Goal: Information Seeking & Learning: Learn about a topic

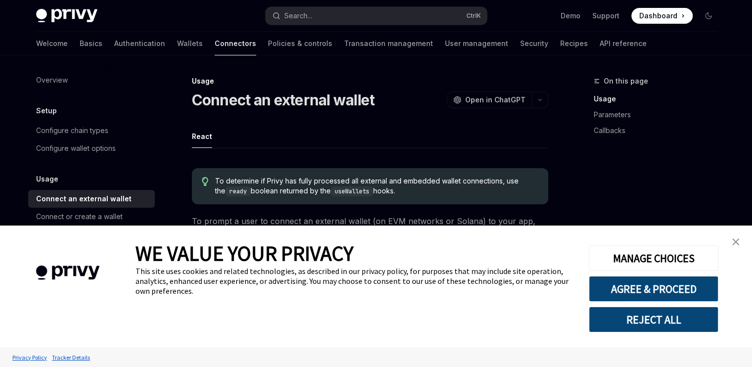
click at [665, 193] on div "On this page Usage Parameters Callbacks" at bounding box center [649, 221] width 150 height 292
click at [733, 245] on img "close banner" at bounding box center [735, 241] width 7 height 7
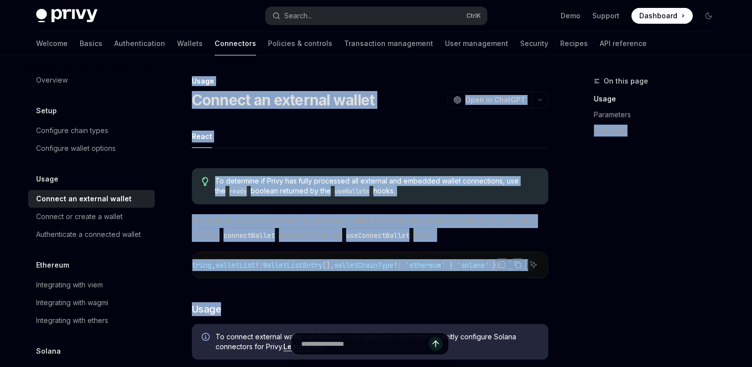
scroll to position [0, 228]
drag, startPoint x: 425, startPoint y: 251, endPoint x: 576, endPoint y: 255, distance: 150.8
click at [688, 208] on div "On this page Usage Parameters Callbacks" at bounding box center [649, 221] width 150 height 292
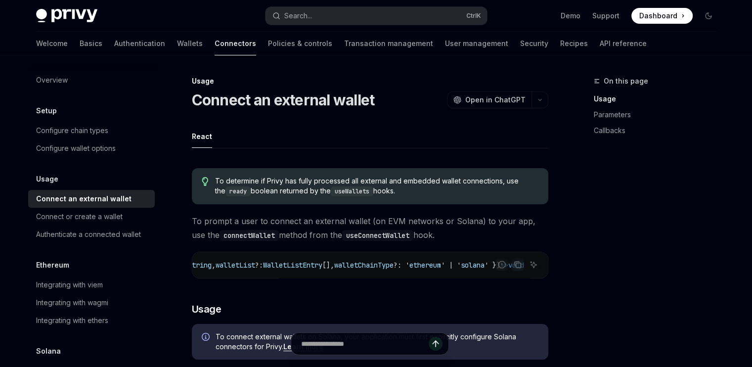
click at [177, 42] on link "Wallets" at bounding box center [190, 44] width 26 height 24
type textarea "*"
